Goal: Find specific page/section: Find specific page/section

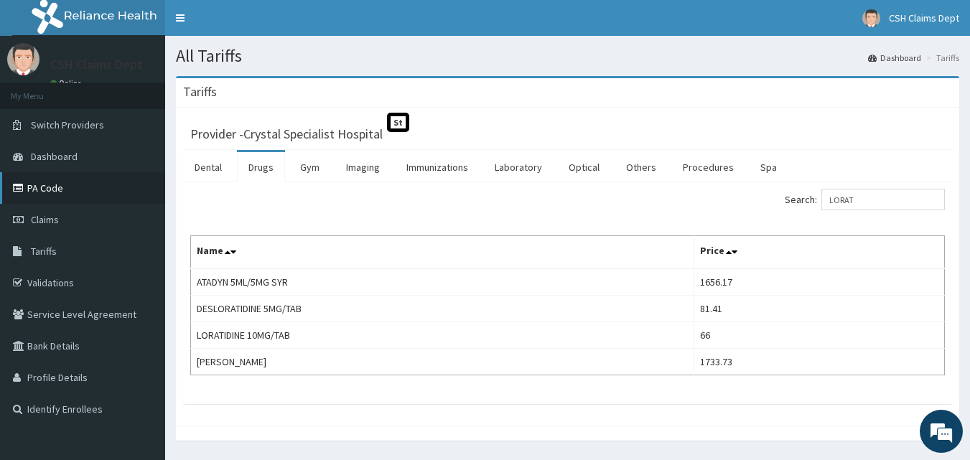
click at [50, 183] on link "PA Code" at bounding box center [82, 188] width 165 height 32
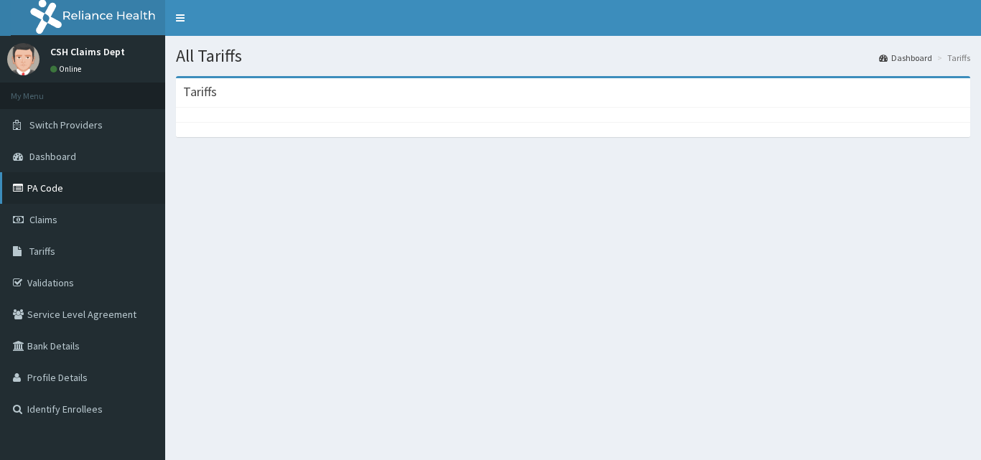
click at [45, 190] on link "PA Code" at bounding box center [82, 188] width 165 height 32
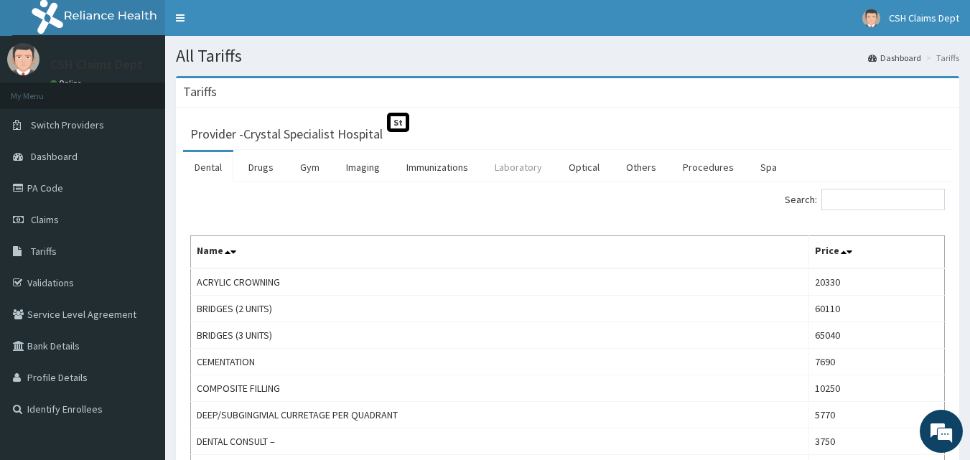
click at [503, 175] on link "Laboratory" at bounding box center [518, 167] width 70 height 30
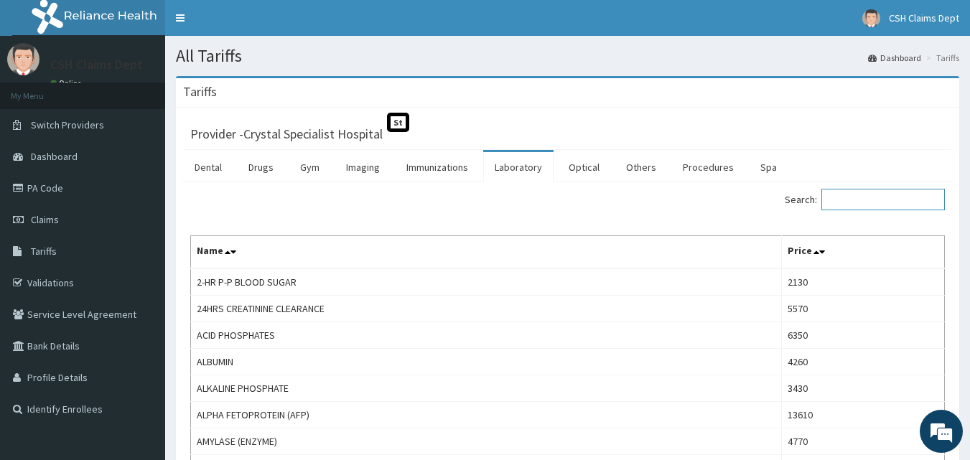
click at [884, 196] on input "Search:" at bounding box center [882, 200] width 123 height 22
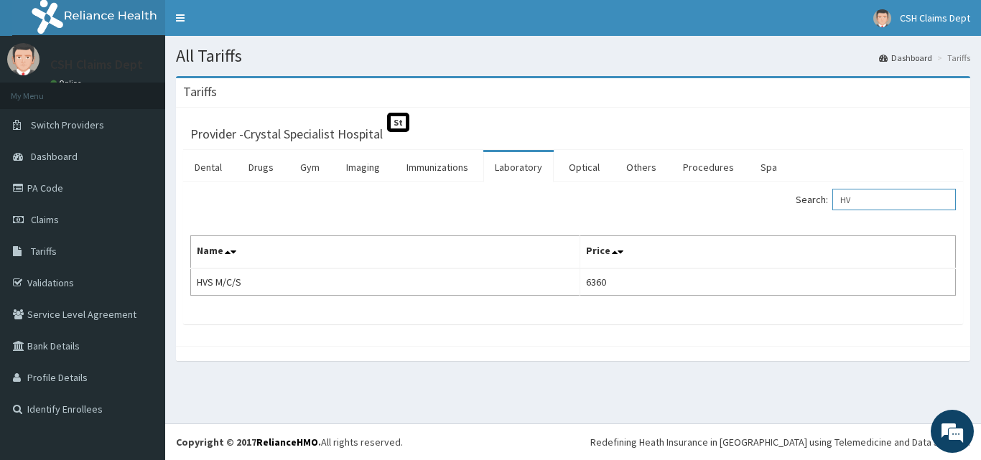
type input "H"
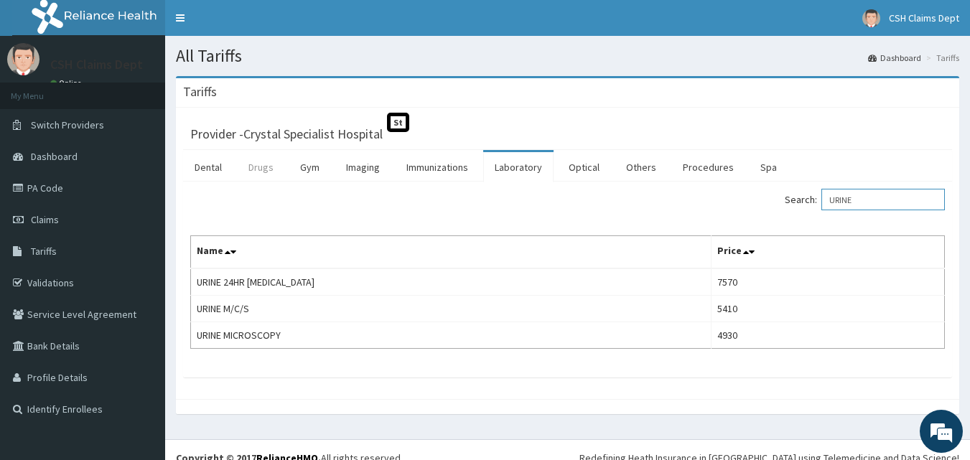
type input "URINE"
click at [267, 161] on link "Drugs" at bounding box center [261, 167] width 48 height 30
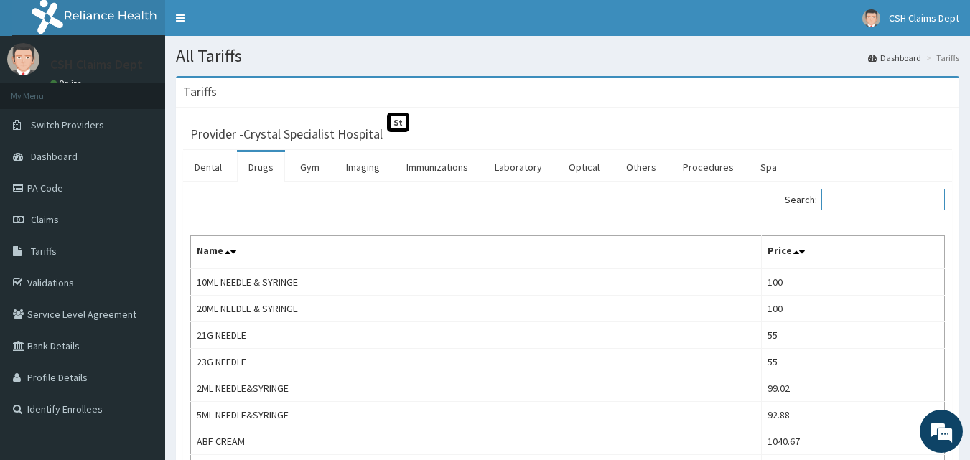
click at [868, 207] on input "Search:" at bounding box center [882, 200] width 123 height 22
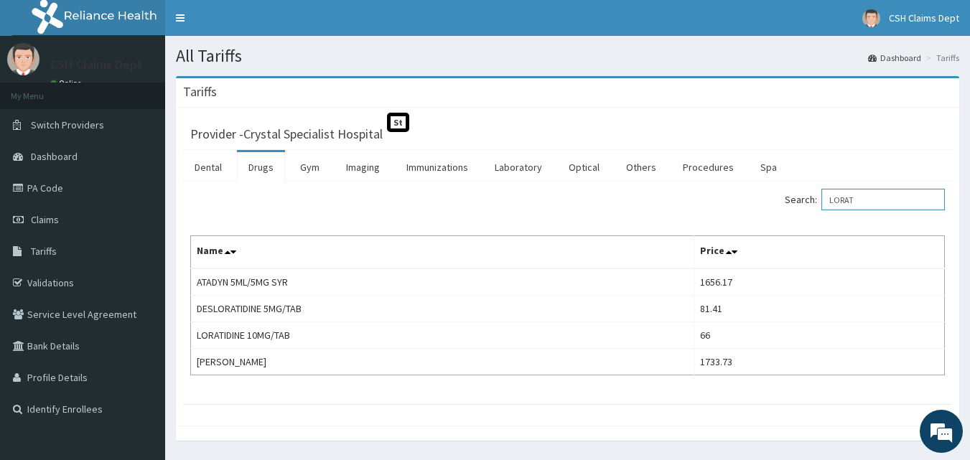
type input "LORAT"
